Goal: Task Accomplishment & Management: Manage account settings

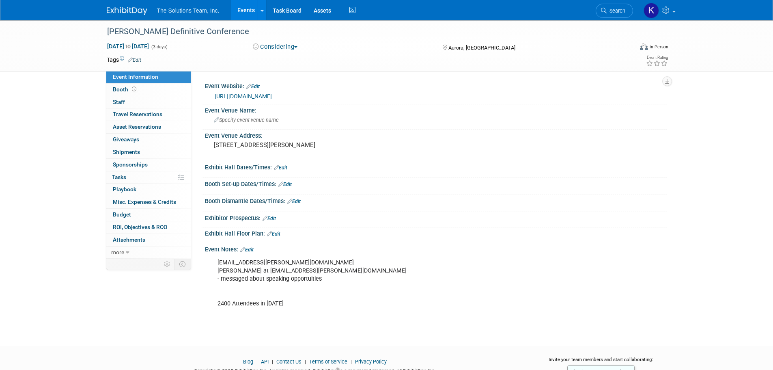
click at [56, 143] on div "[PERSON_NAME] Definitive Conference [DATE] to [DATE] (3 days) [DATE] to [DATE] …" at bounding box center [386, 175] width 773 height 311
click at [240, 13] on link "Events" at bounding box center [246, 10] width 30 height 20
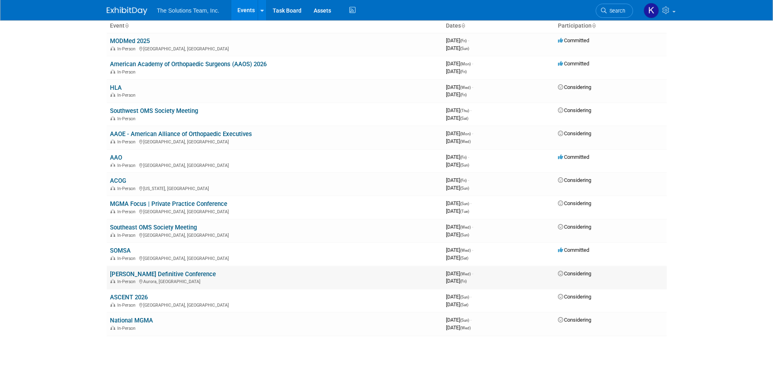
scroll to position [41, 0]
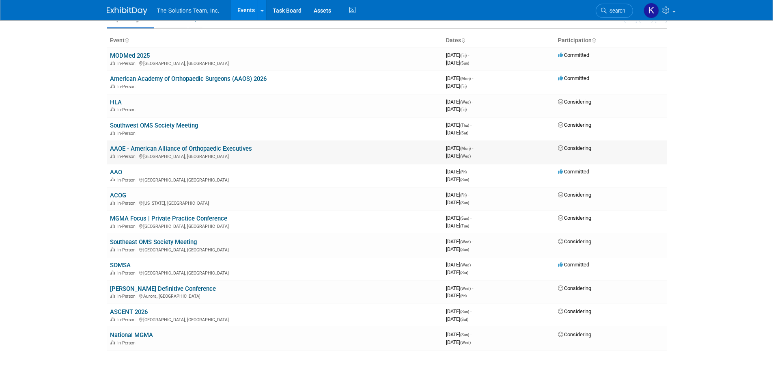
click at [177, 149] on link "AAOE - American Alliance of Orthopaedic Executives" at bounding box center [181, 148] width 142 height 7
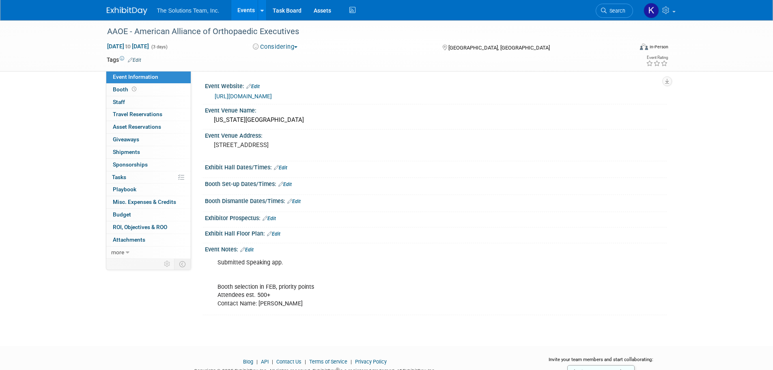
click at [271, 221] on link "Edit" at bounding box center [269, 219] width 13 height 6
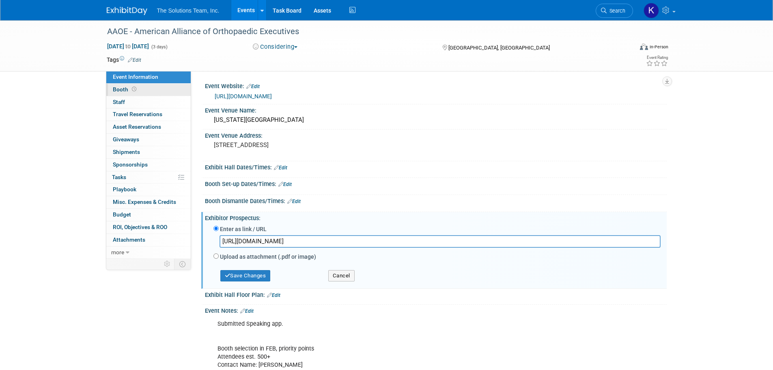
type input "https://sales.thewymancompany.com/l/706163/2025-09-11/47mtcd/706163/1757622429P…"
click at [157, 89] on link "Booth" at bounding box center [148, 90] width 84 height 12
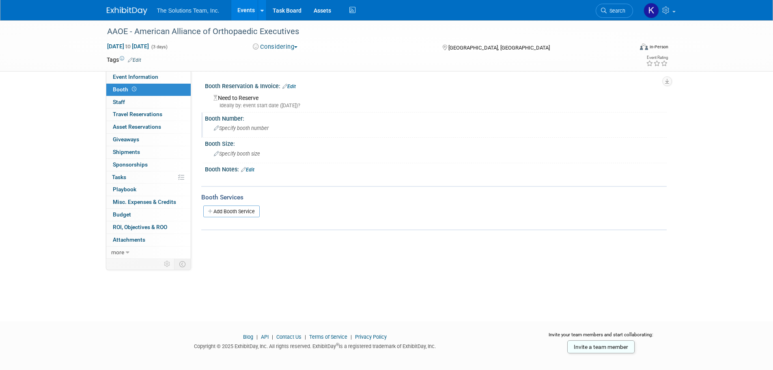
click at [238, 127] on span "Specify booth number" at bounding box center [241, 128] width 55 height 6
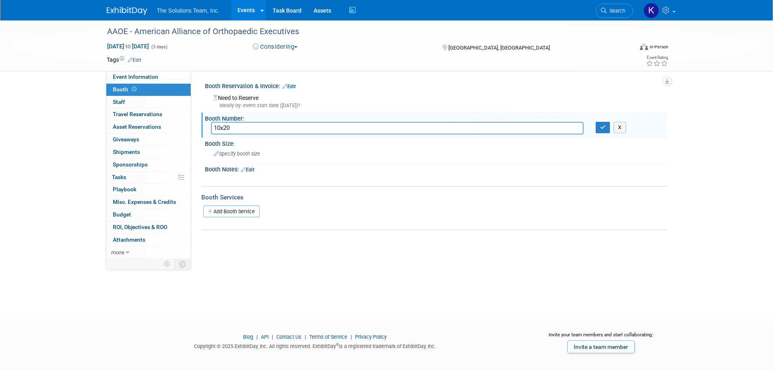
type input "10x20"
click at [253, 170] on link "Edit" at bounding box center [247, 170] width 13 height 6
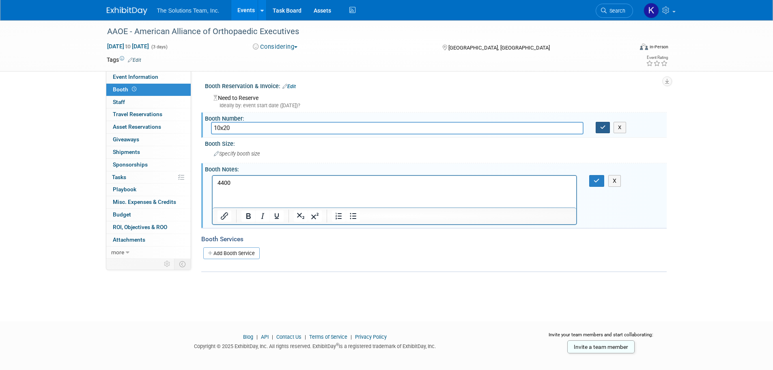
click at [596, 127] on button "button" at bounding box center [603, 127] width 15 height 11
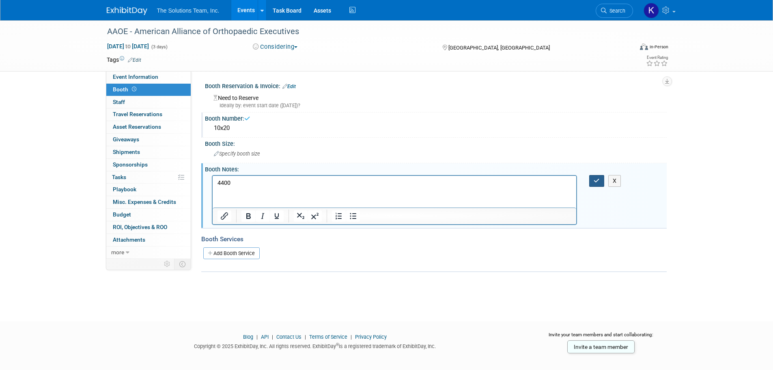
click at [592, 180] on button "button" at bounding box center [596, 181] width 15 height 12
